Goal: Transaction & Acquisition: Subscribe to service/newsletter

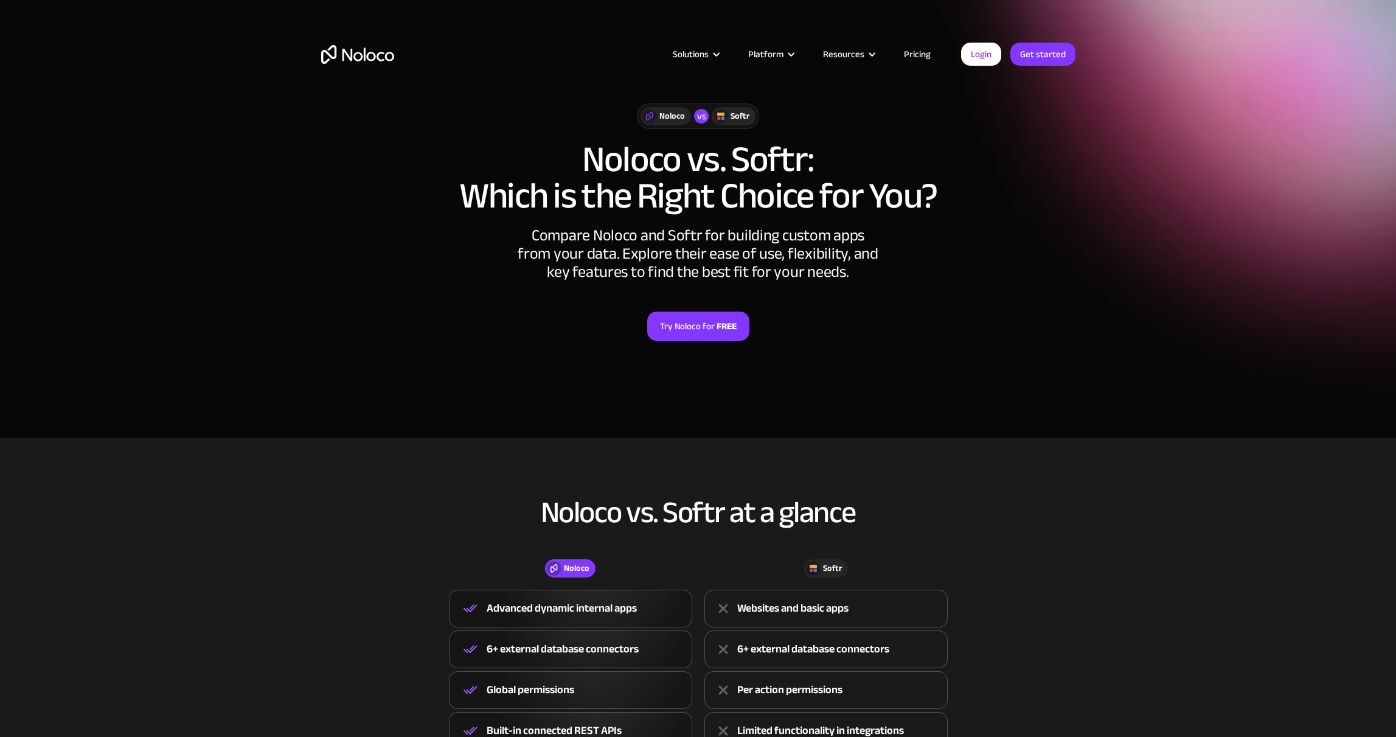
click at [913, 55] on link "Pricing" at bounding box center [917, 54] width 57 height 16
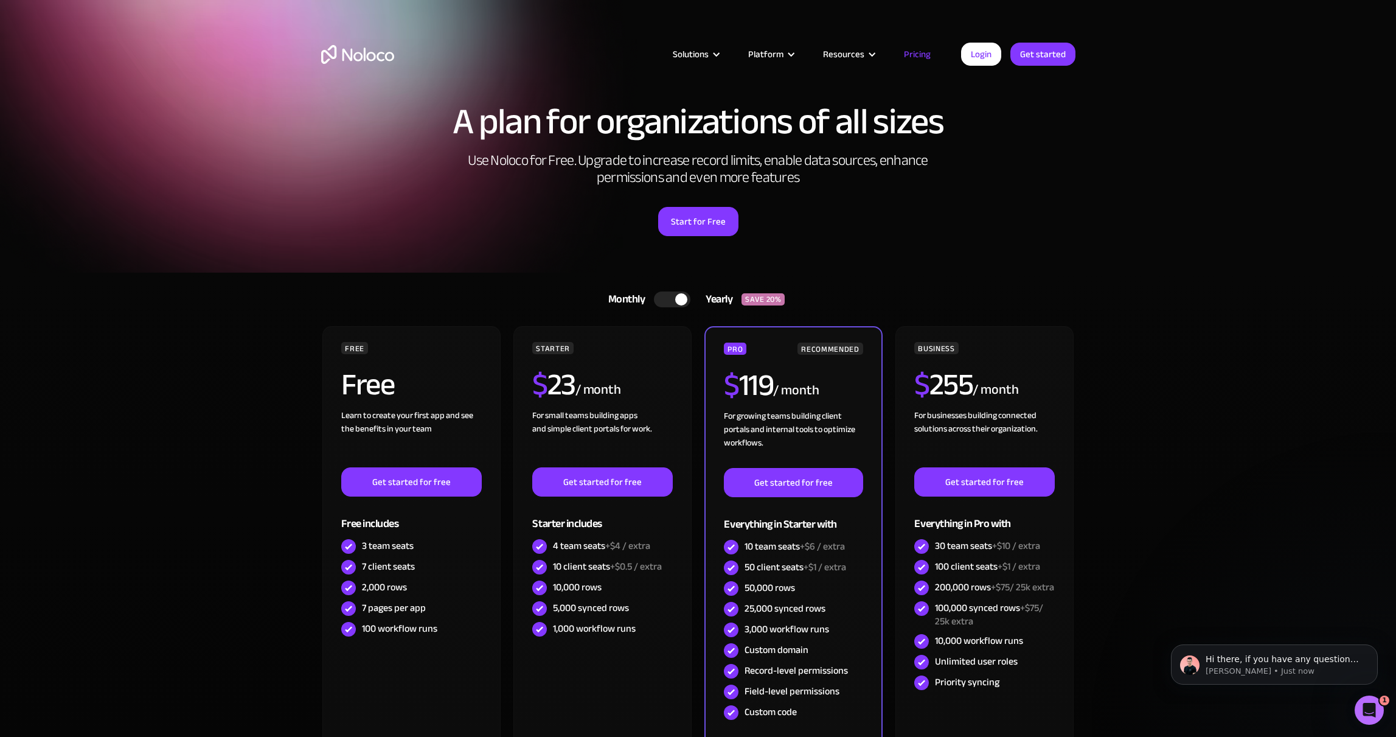
click at [340, 54] on img "home" at bounding box center [357, 54] width 73 height 19
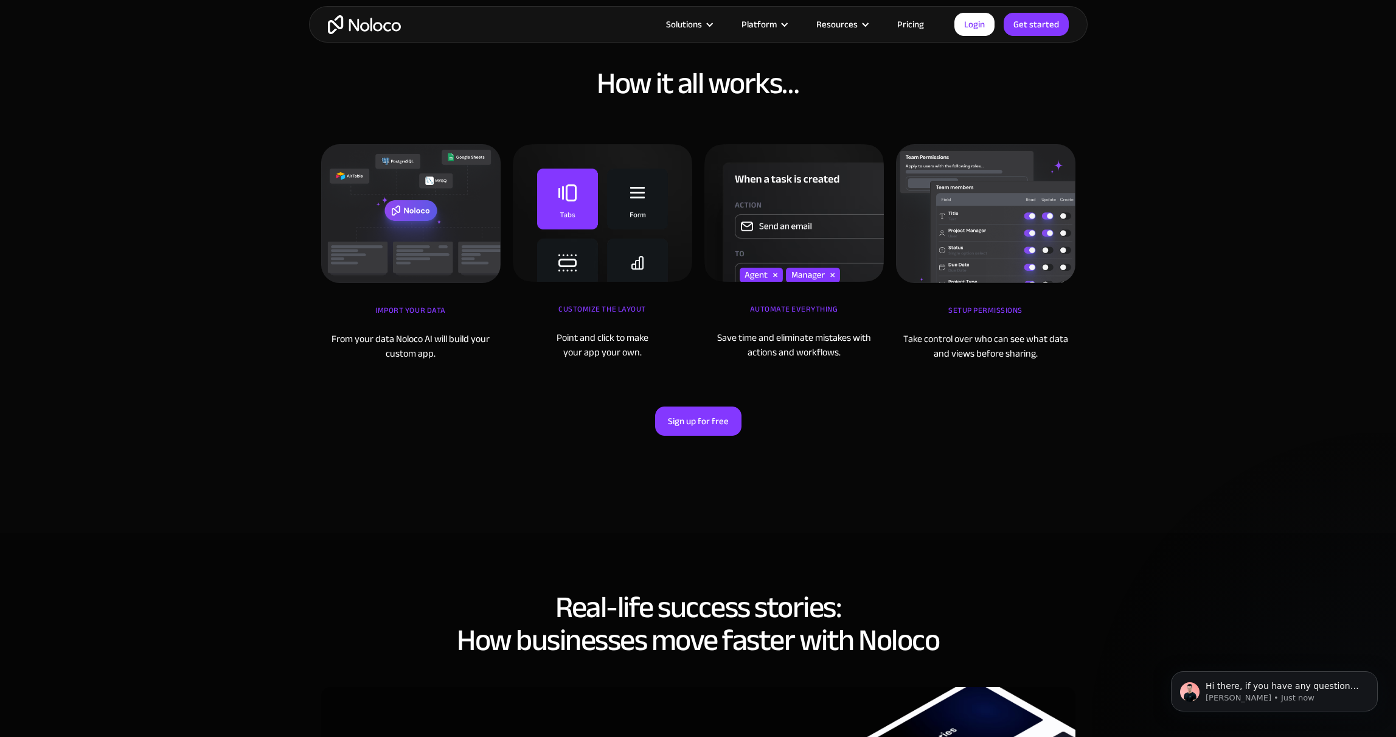
scroll to position [3953, 0]
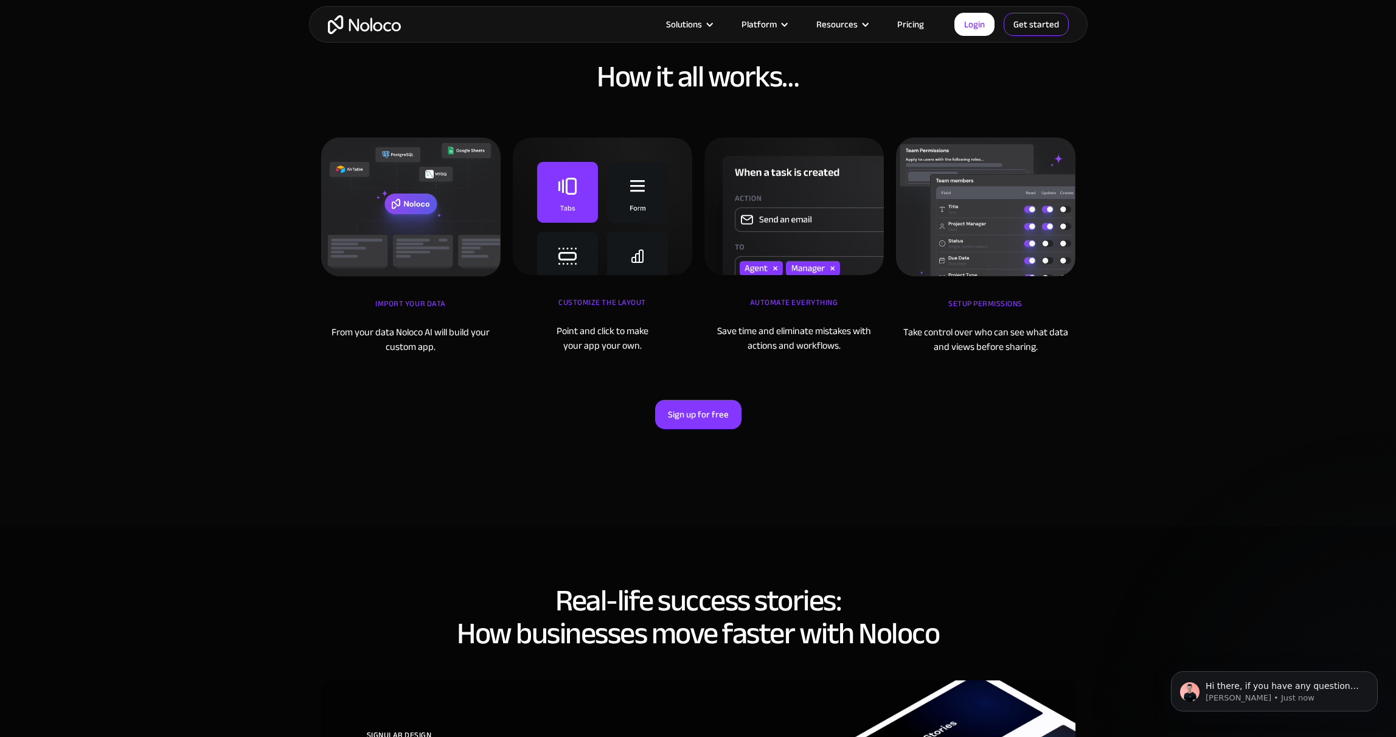
click at [1021, 27] on link "Get started" at bounding box center [1036, 24] width 65 height 23
